Goal: Transaction & Acquisition: Purchase product/service

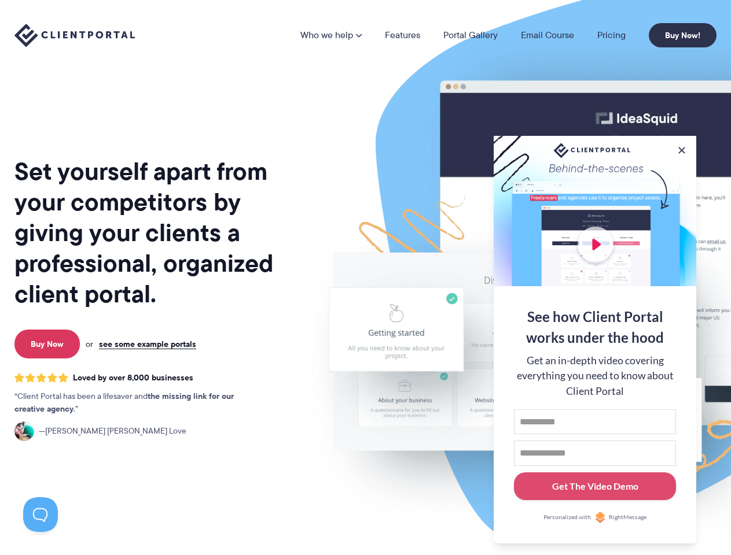
click at [365, 278] on img at bounding box center [604, 286] width 649 height 555
click at [332, 35] on link "Who we help" at bounding box center [330, 35] width 61 height 9
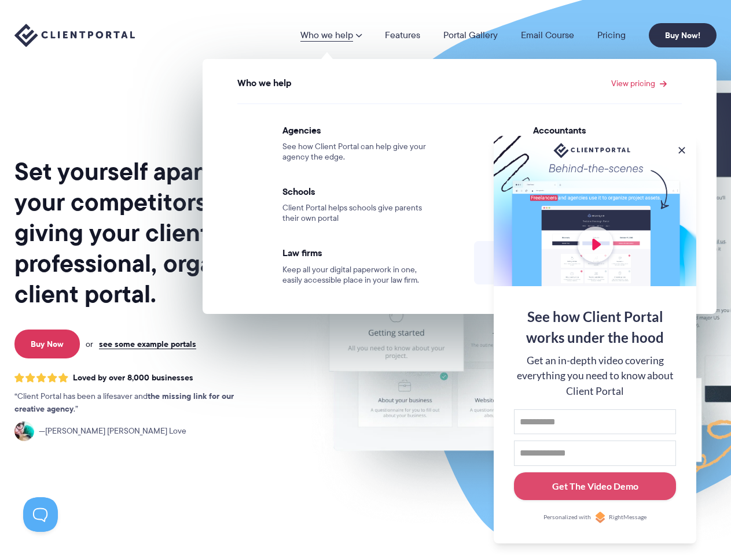
click at [682, 148] on button at bounding box center [682, 151] width 12 height 12
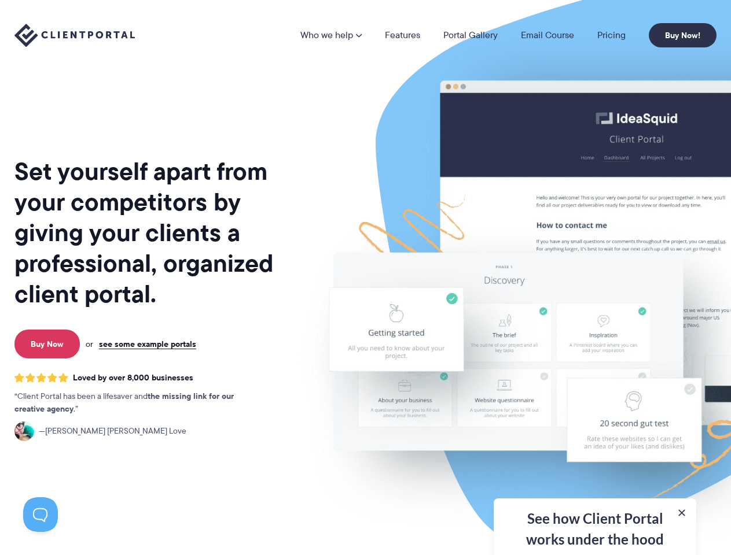
click at [595, 338] on img at bounding box center [604, 286] width 649 height 555
click at [41, 515] on button at bounding box center [40, 515] width 35 height 35
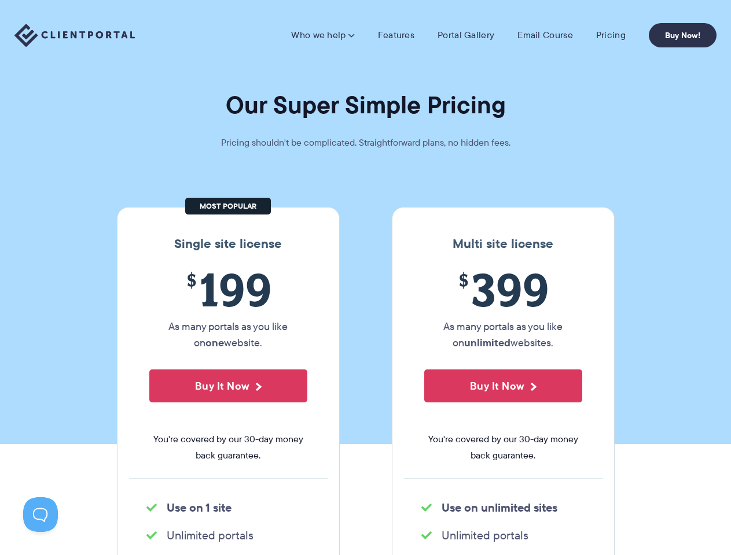
click at [365, 278] on section "Our Super Simple Pricing Pricing shouldn't be complicated. Straightforward plan…" at bounding box center [365, 222] width 731 height 444
click at [324, 35] on link "Who we help" at bounding box center [322, 36] width 63 height 12
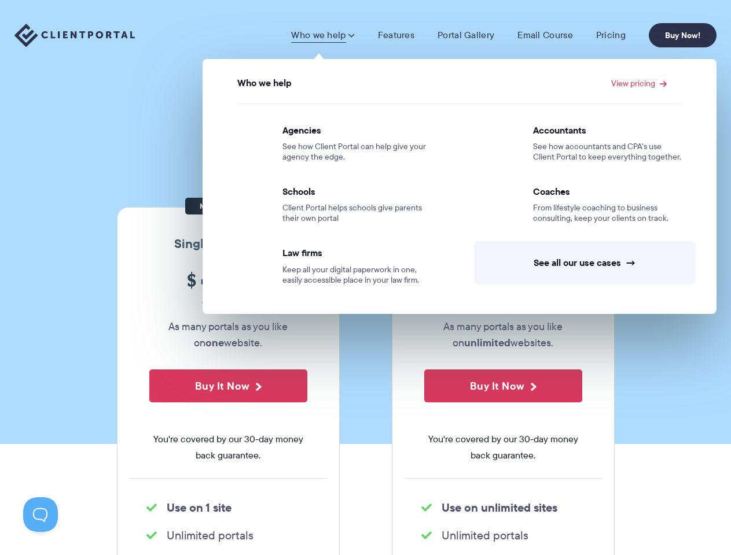
click at [228, 386] on button "Buy It Now" at bounding box center [228, 386] width 158 height 33
